Goal: Transaction & Acquisition: Purchase product/service

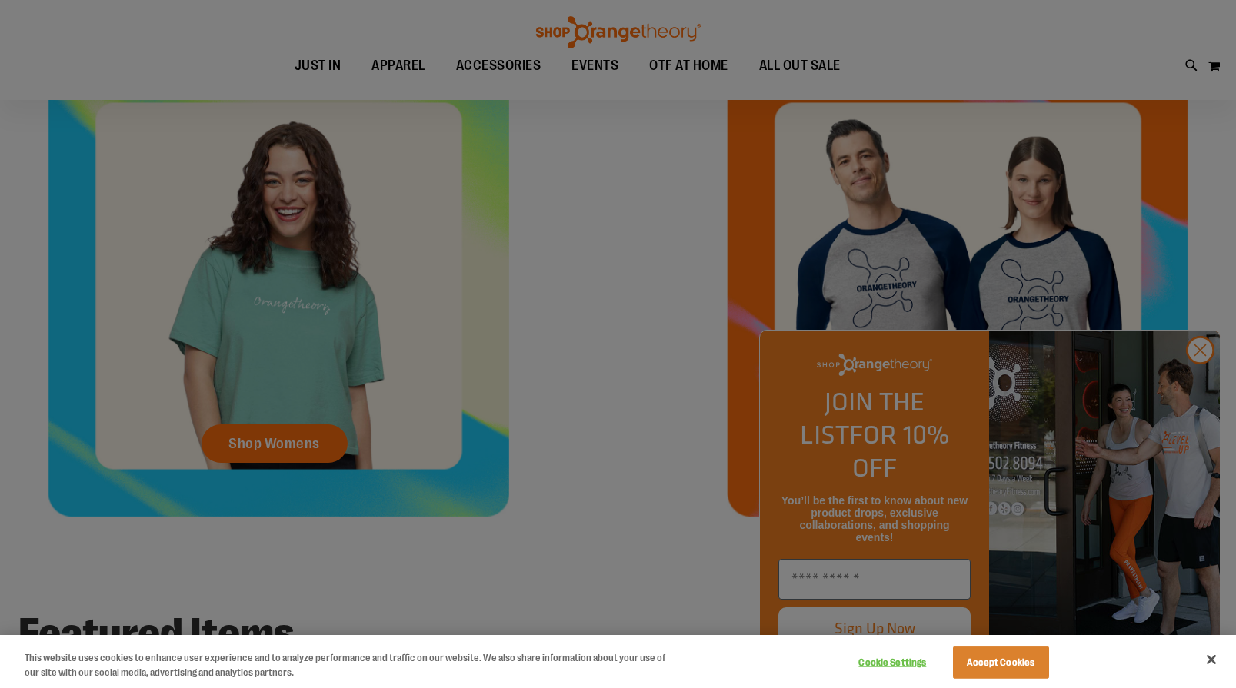
scroll to position [694, 0]
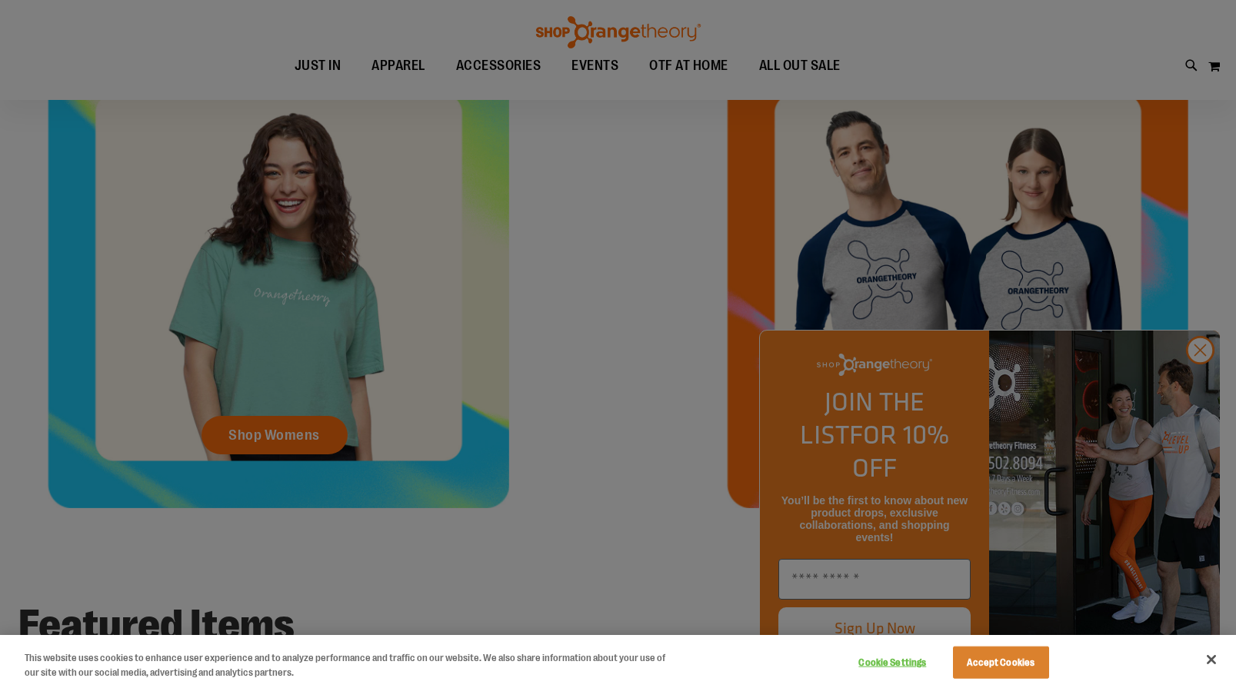
click at [264, 434] on div at bounding box center [618, 344] width 1236 height 688
click at [1212, 656] on button "Close" at bounding box center [1211, 660] width 34 height 34
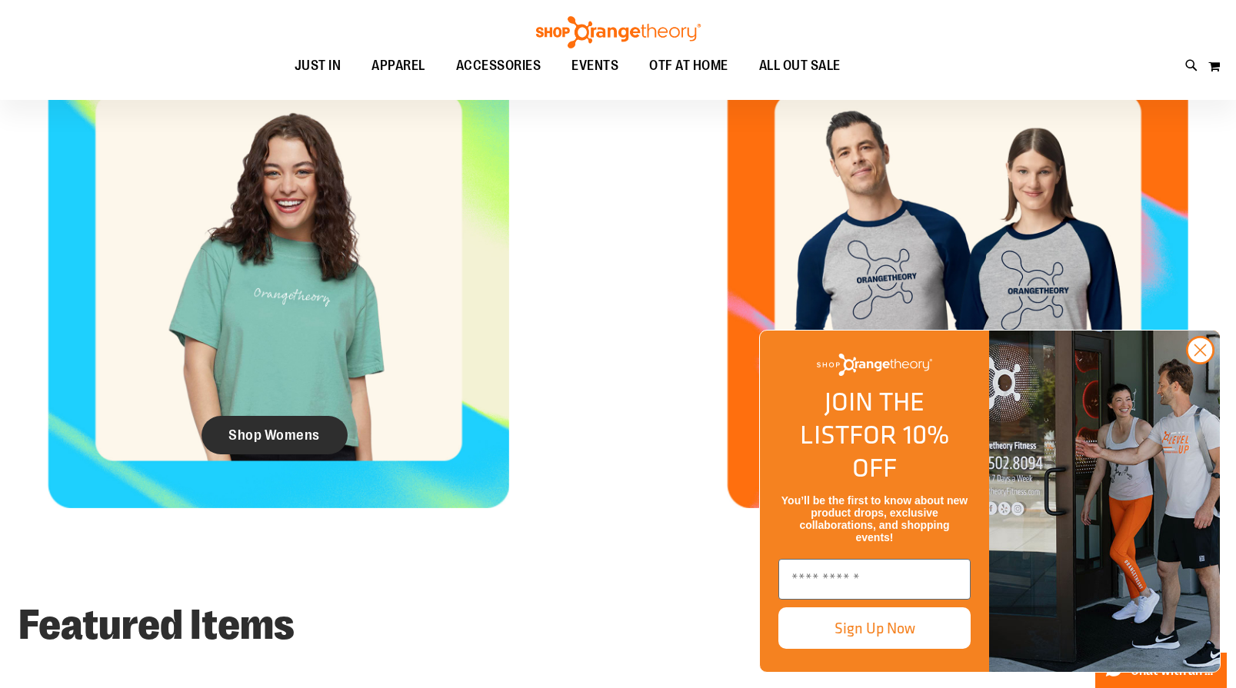
click at [251, 435] on span "Shop Womens" at bounding box center [273, 435] width 91 height 17
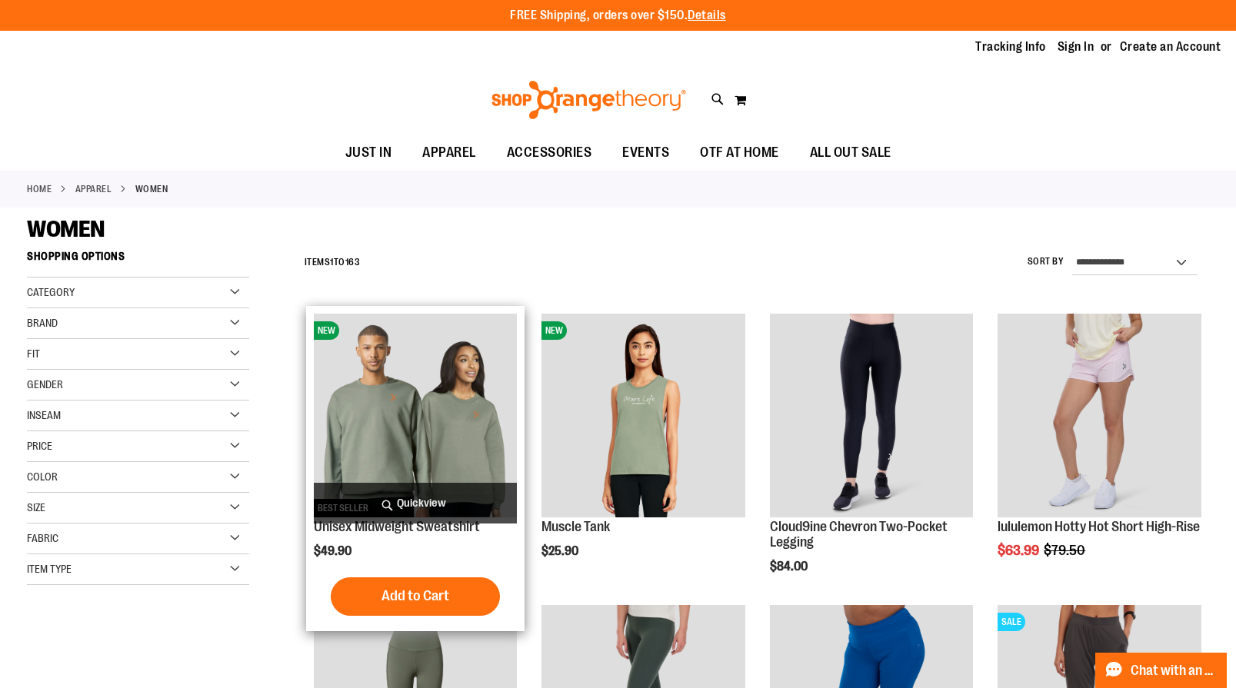
click at [408, 408] on img "product" at bounding box center [416, 416] width 204 height 204
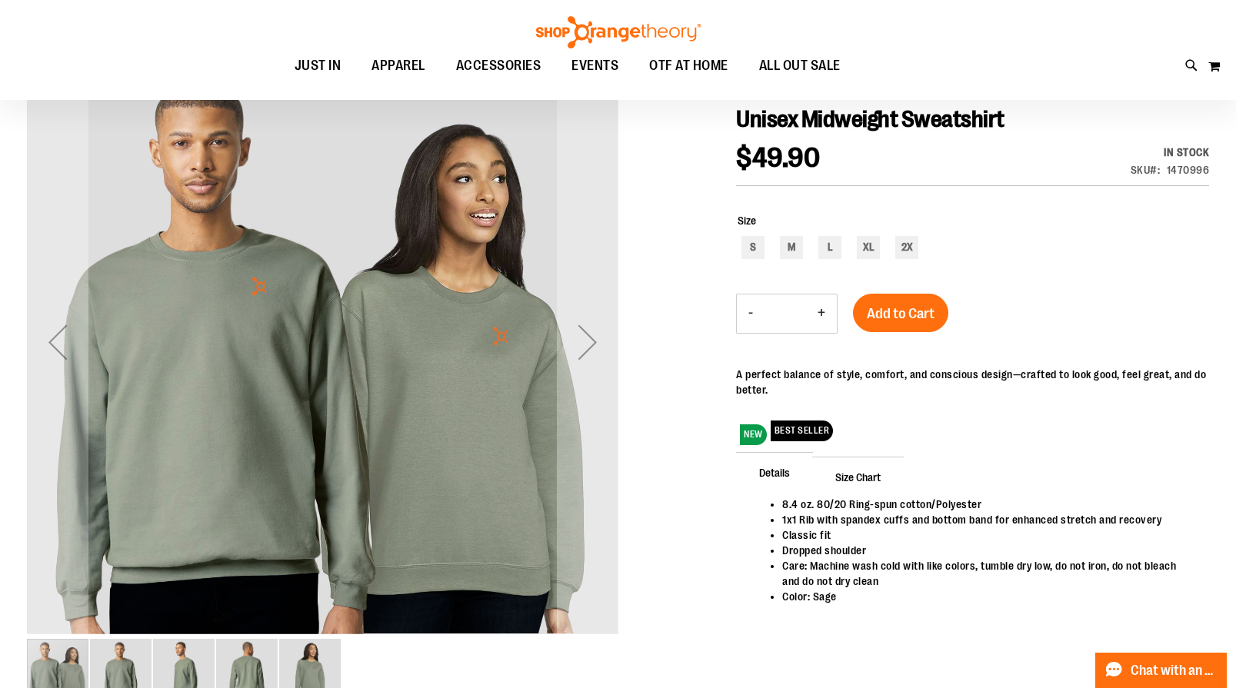
scroll to position [213, 0]
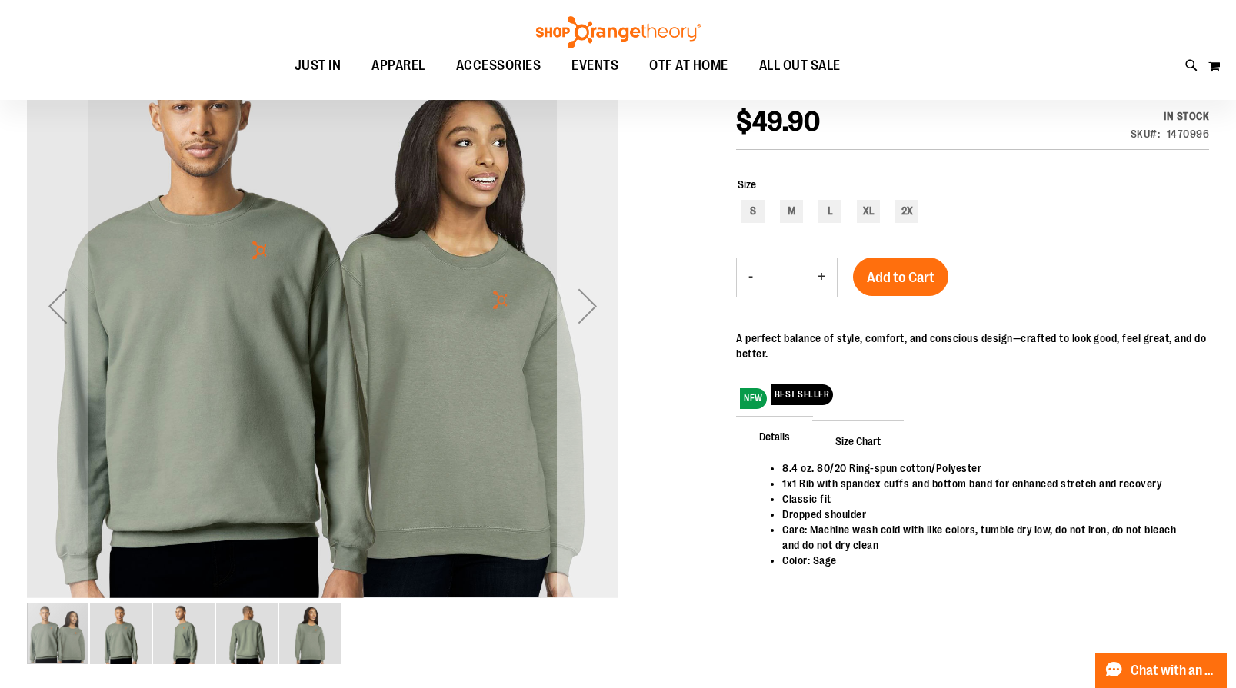
click at [593, 305] on div "Next" at bounding box center [588, 306] width 62 height 62
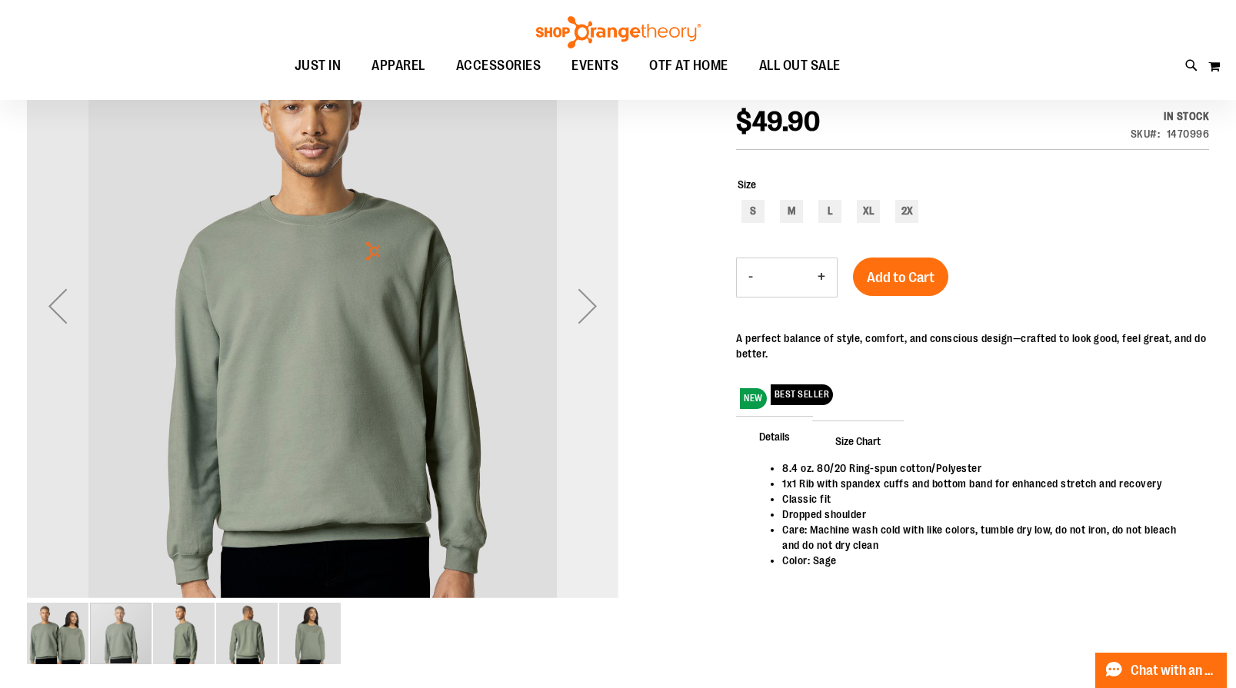
click at [593, 305] on div "Next" at bounding box center [588, 306] width 62 height 62
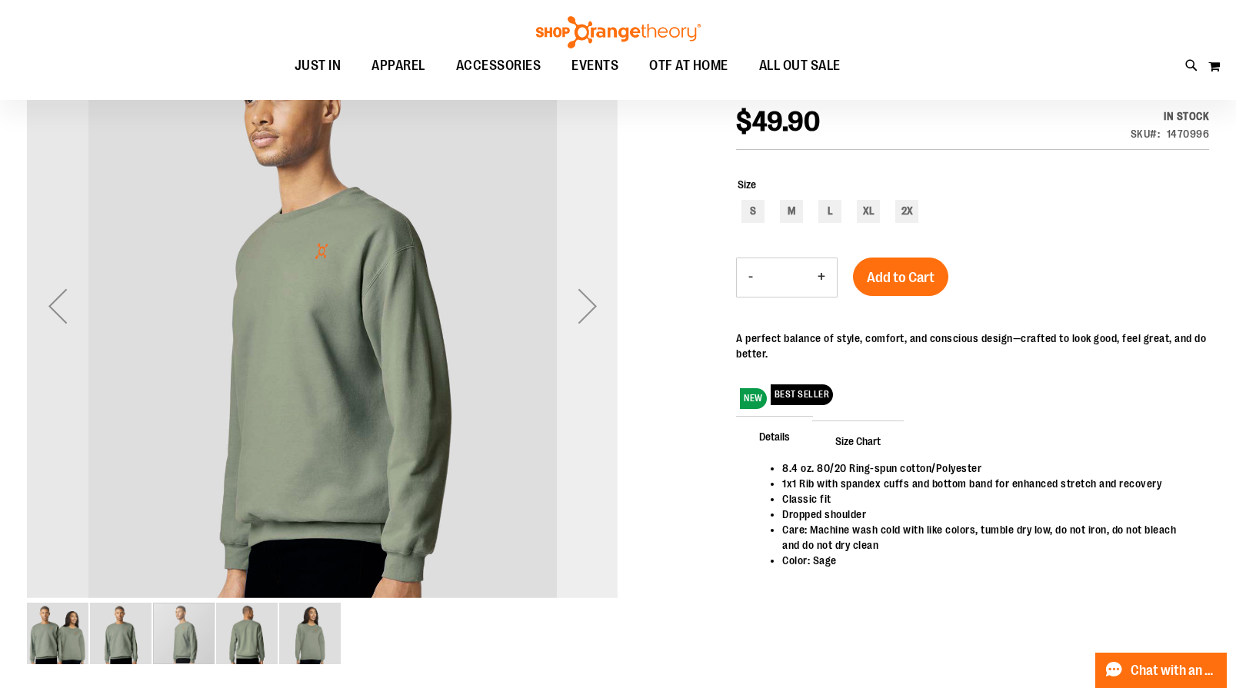
click at [593, 305] on div "Next" at bounding box center [588, 306] width 62 height 62
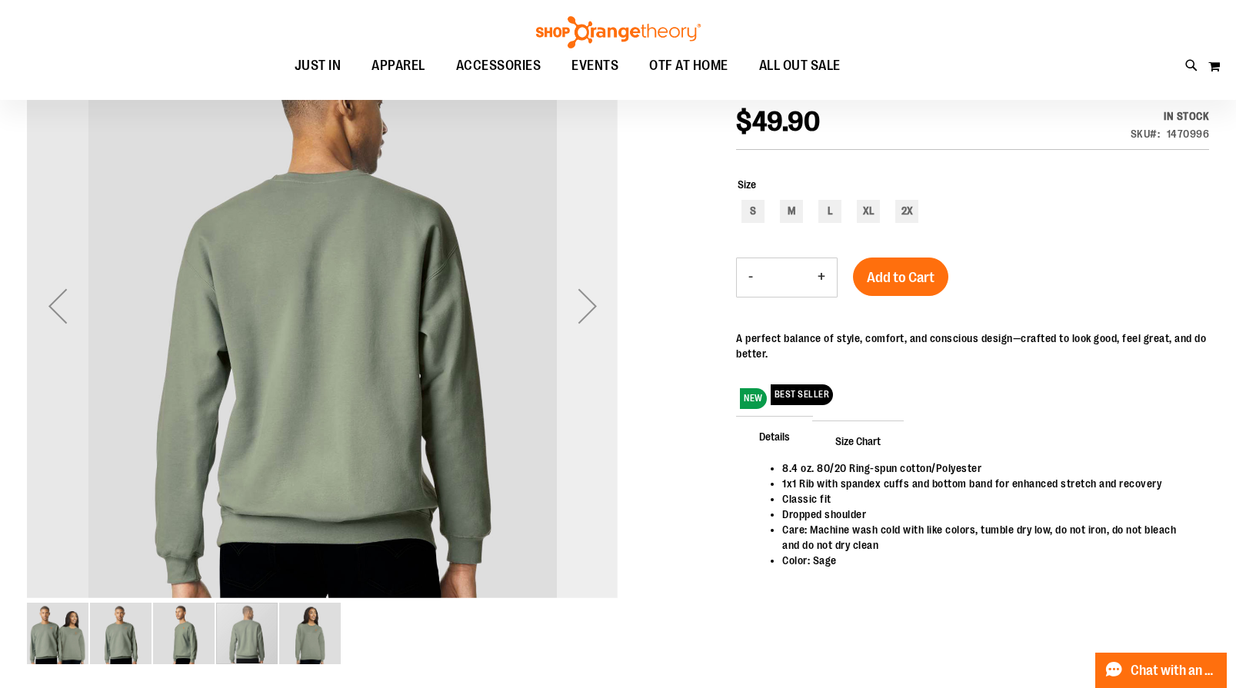
click at [593, 305] on div "Next" at bounding box center [588, 306] width 62 height 62
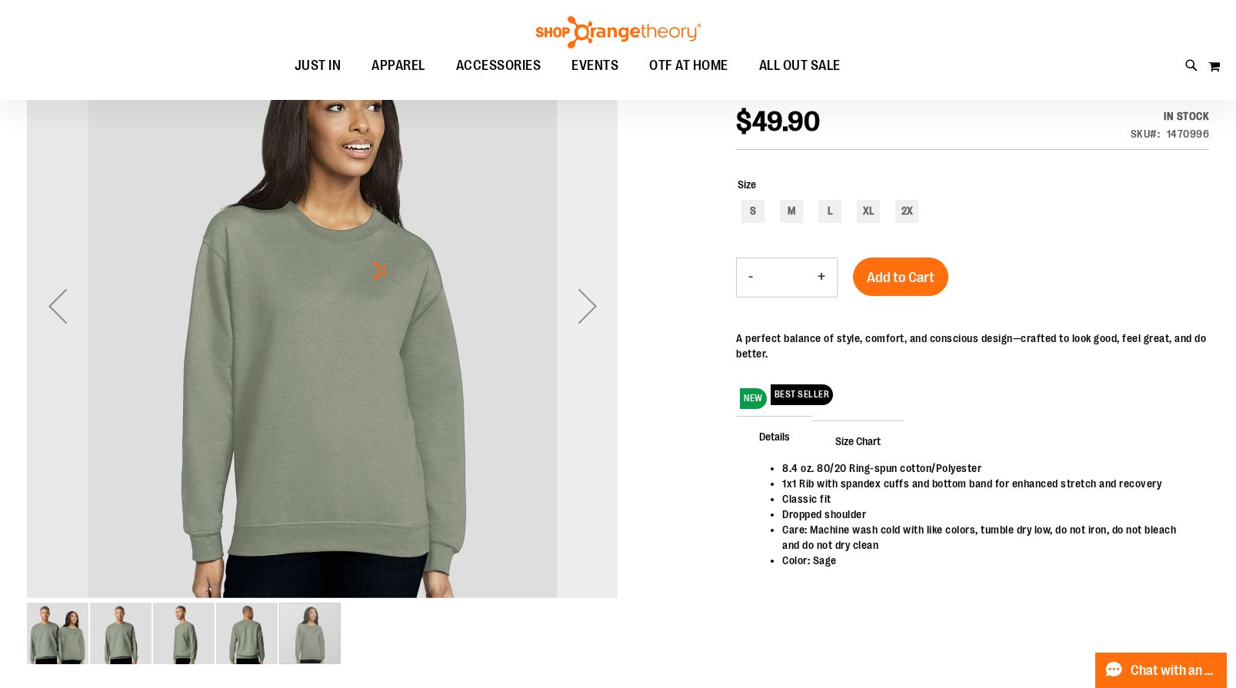
click at [593, 305] on div "Next" at bounding box center [588, 306] width 62 height 62
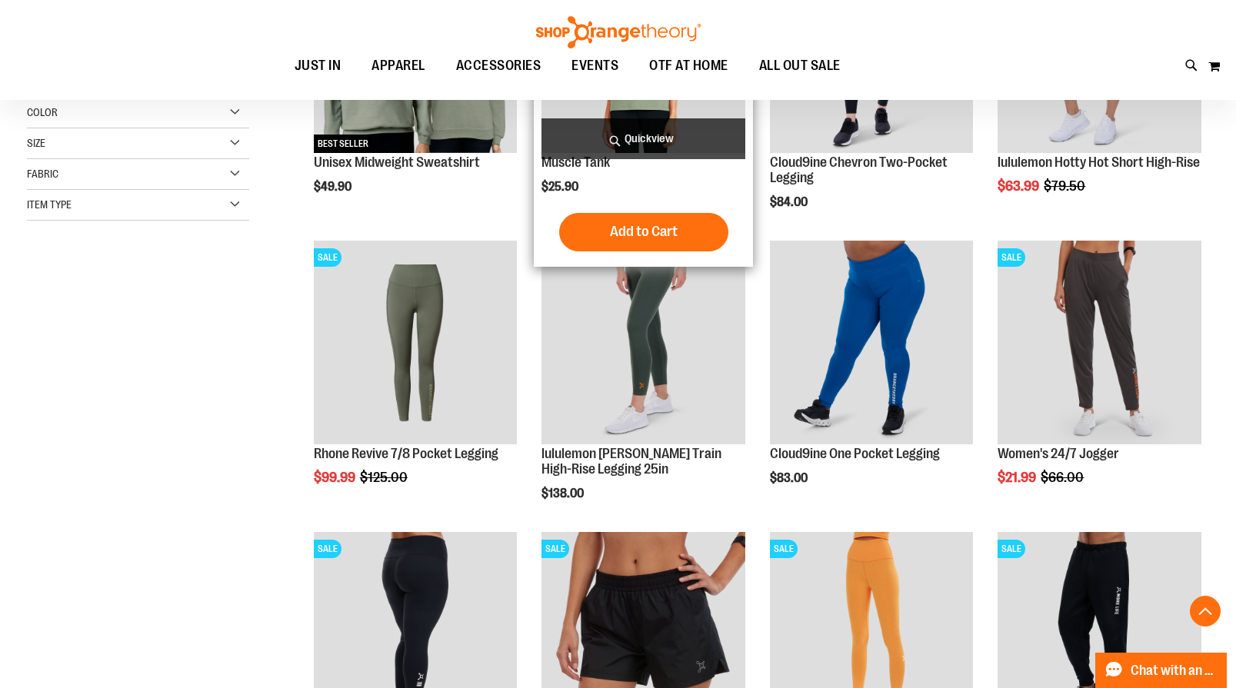
scroll to position [364, 0]
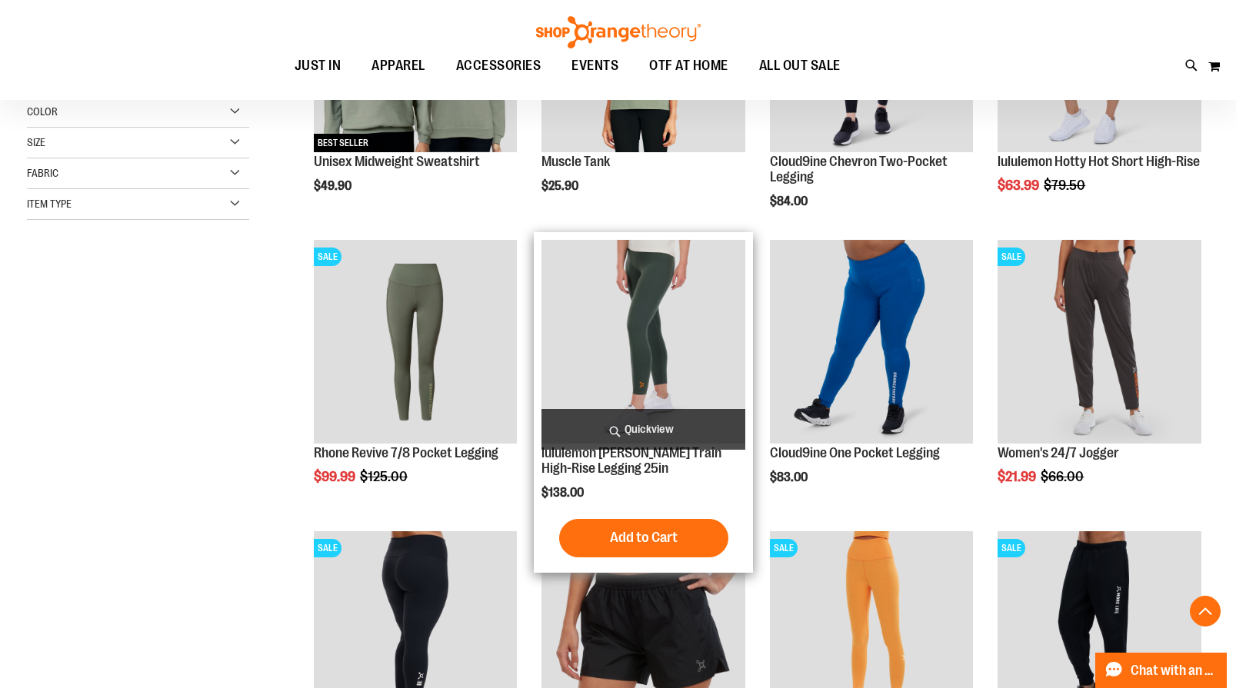
click at [640, 288] on img "product" at bounding box center [643, 342] width 204 height 204
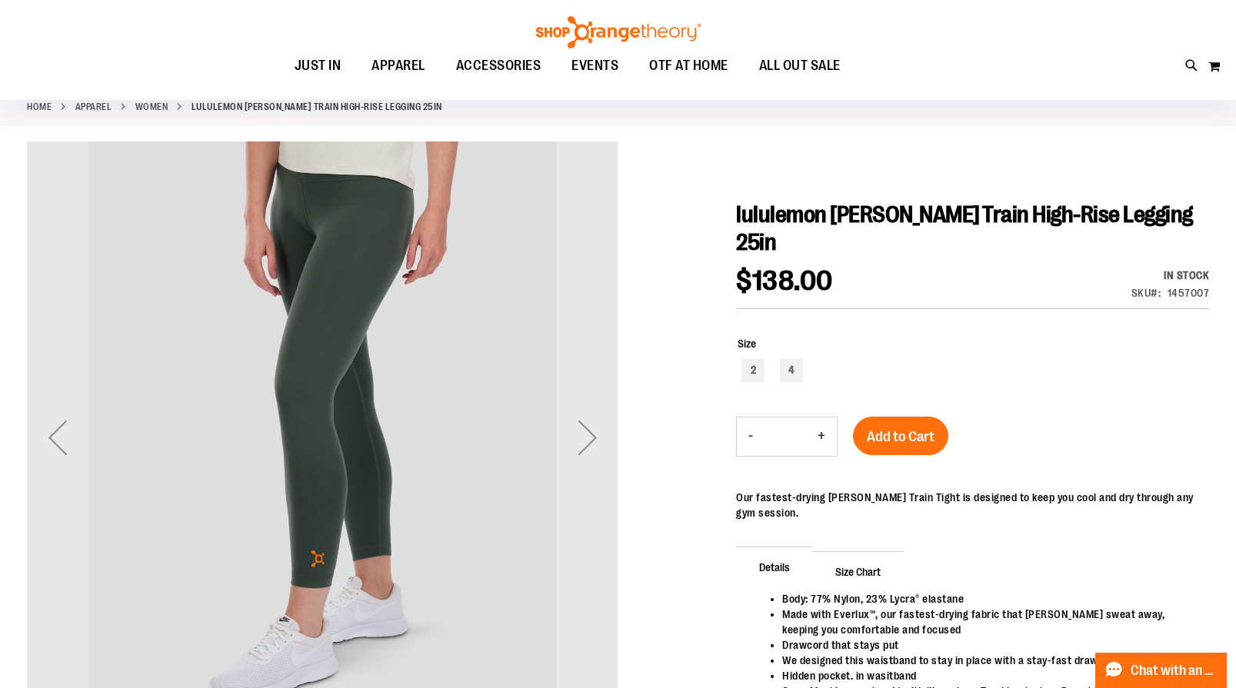
scroll to position [128, 0]
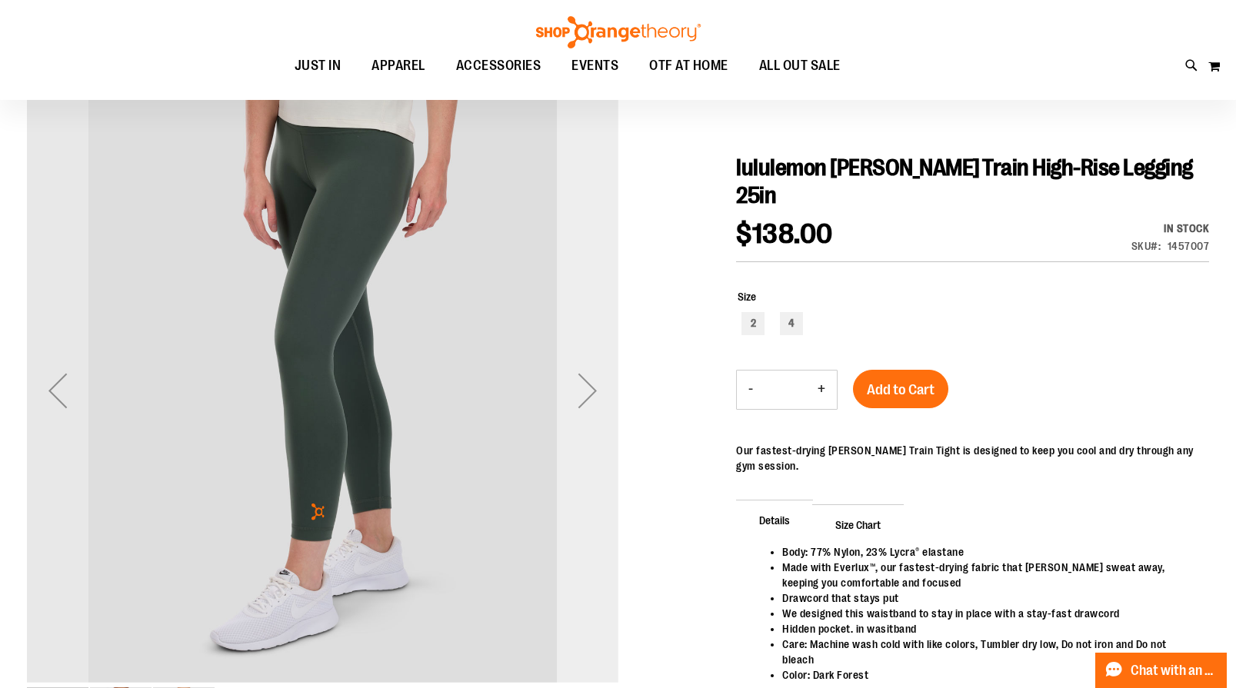
click at [581, 396] on div "Next" at bounding box center [588, 391] width 62 height 62
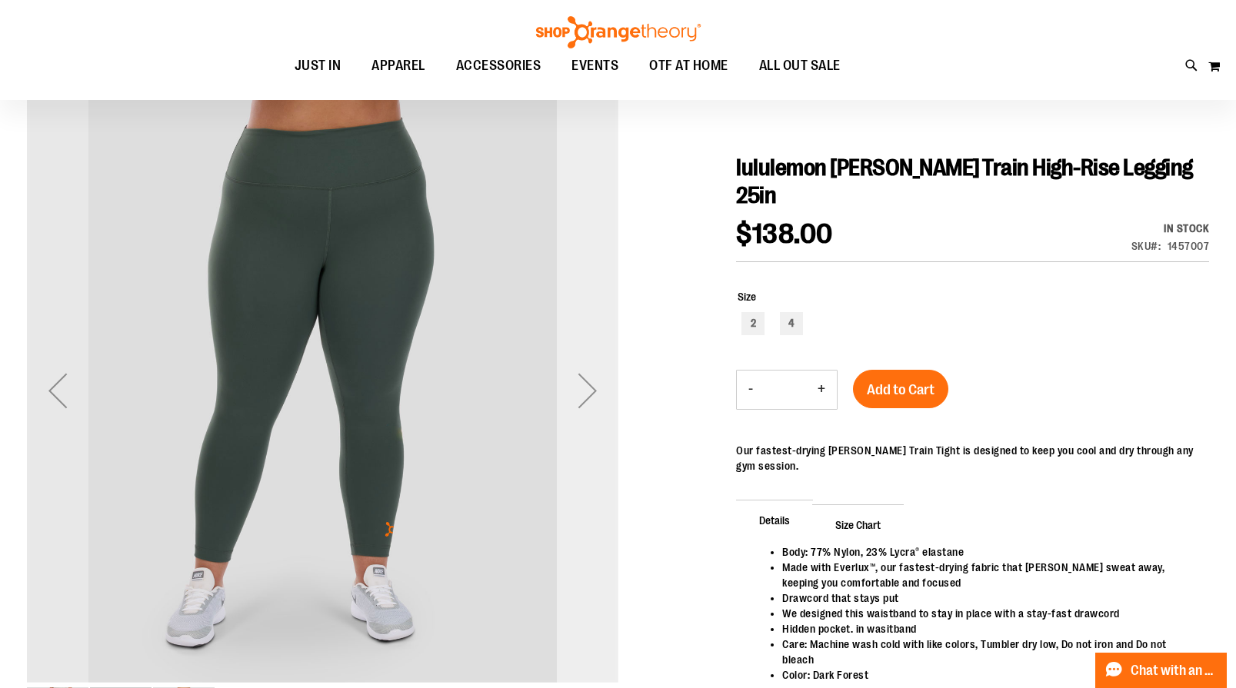
click at [581, 396] on div "Next" at bounding box center [588, 391] width 62 height 62
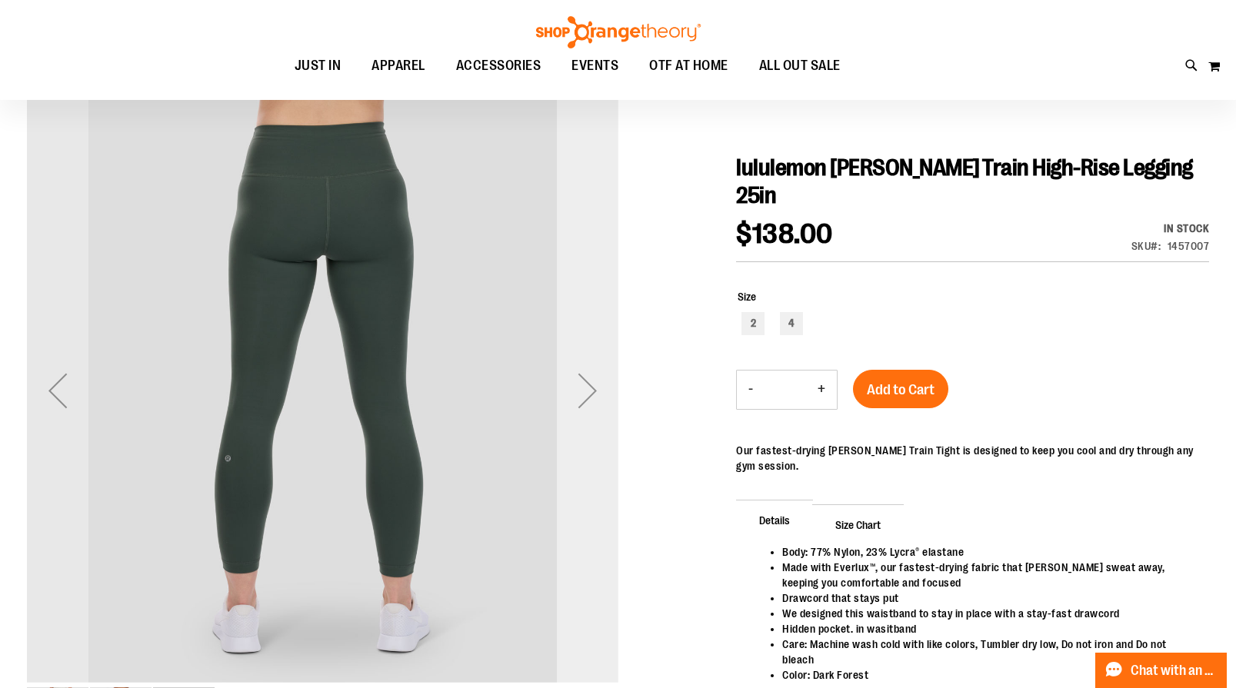
click at [581, 396] on div "Next" at bounding box center [588, 391] width 62 height 62
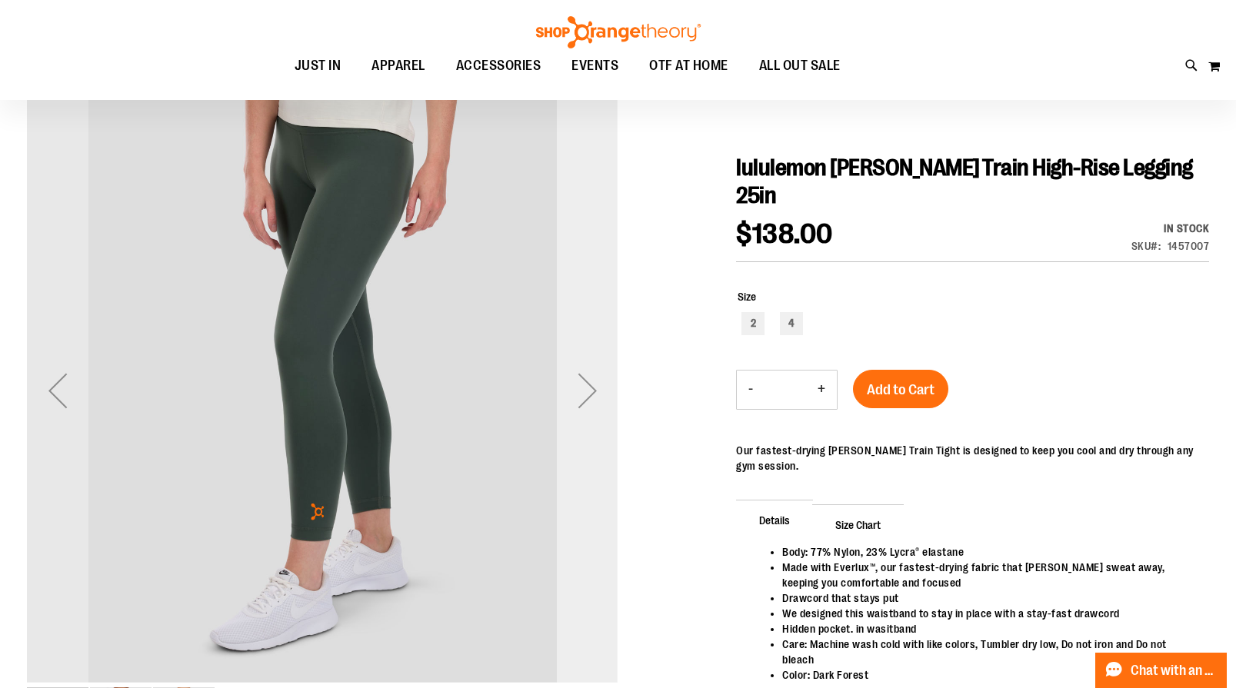
click at [581, 396] on div "Next" at bounding box center [588, 391] width 62 height 62
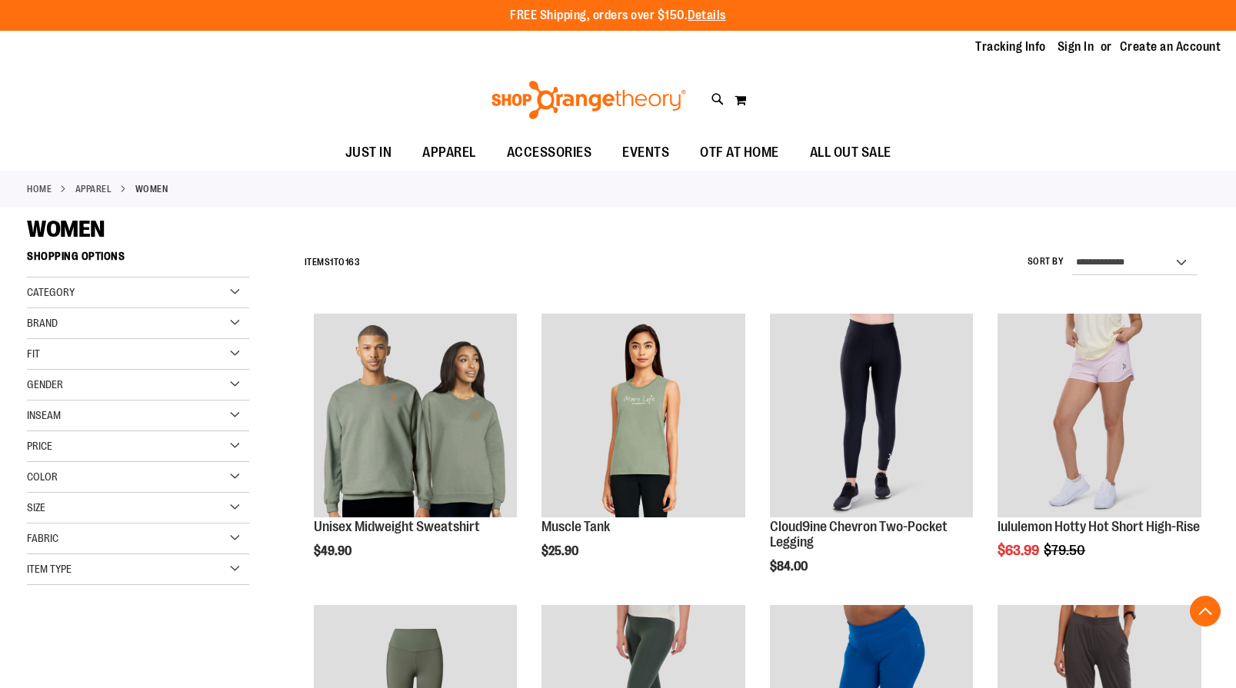
scroll to position [467, 0]
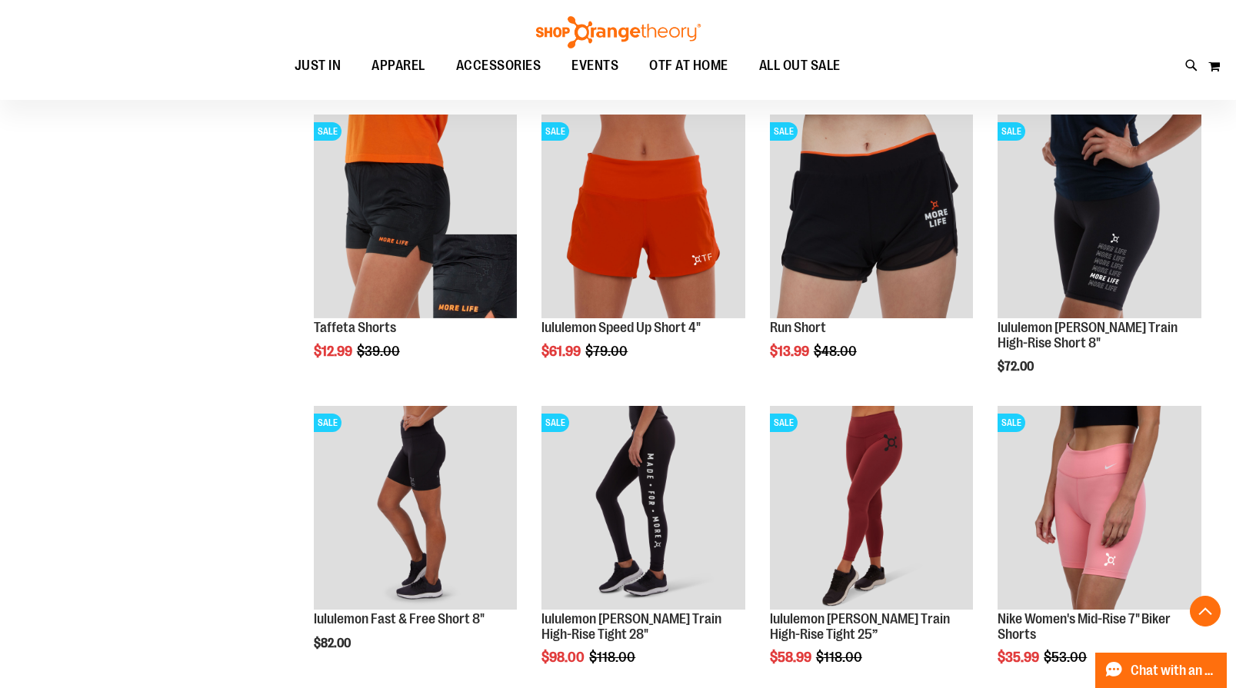
scroll to position [1076, 0]
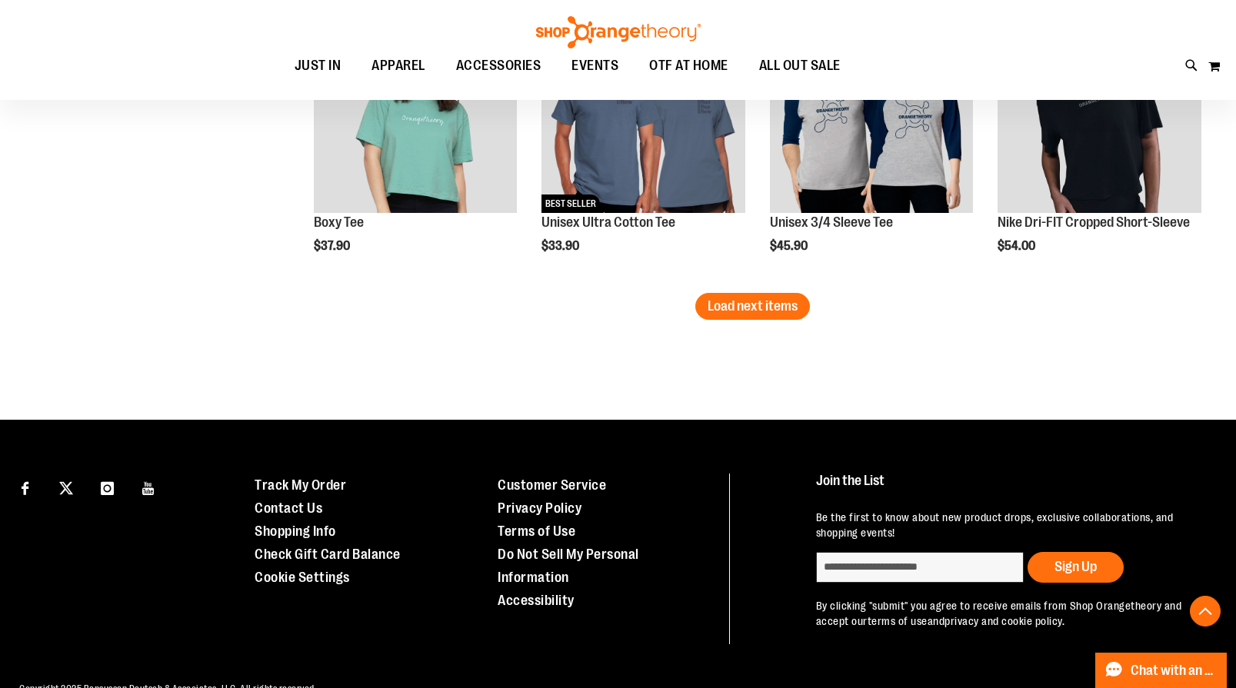
scroll to position [2646, 0]
